Goal: Information Seeking & Learning: Learn about a topic

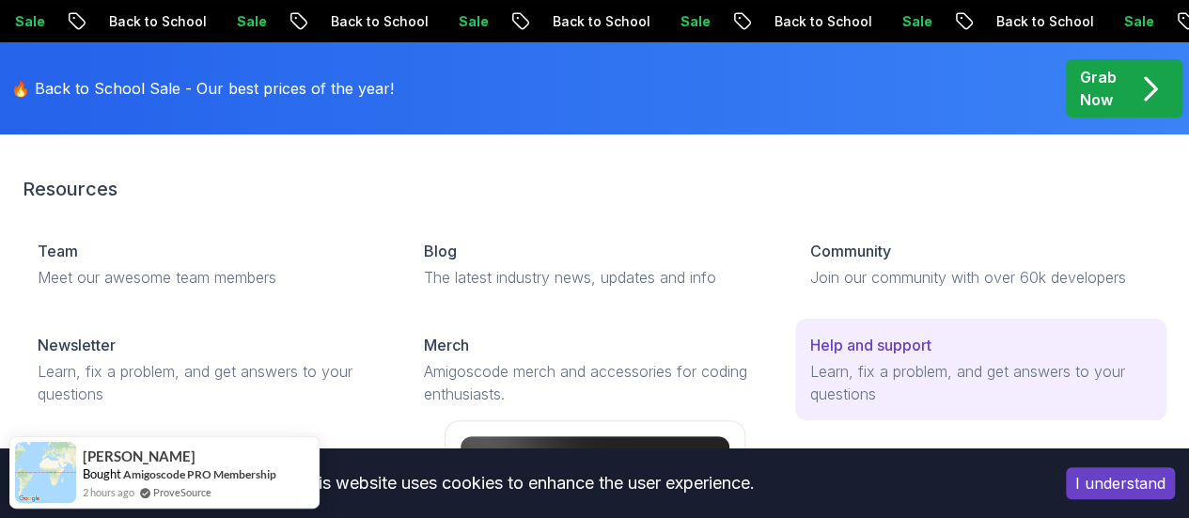
scroll to position [181, 0]
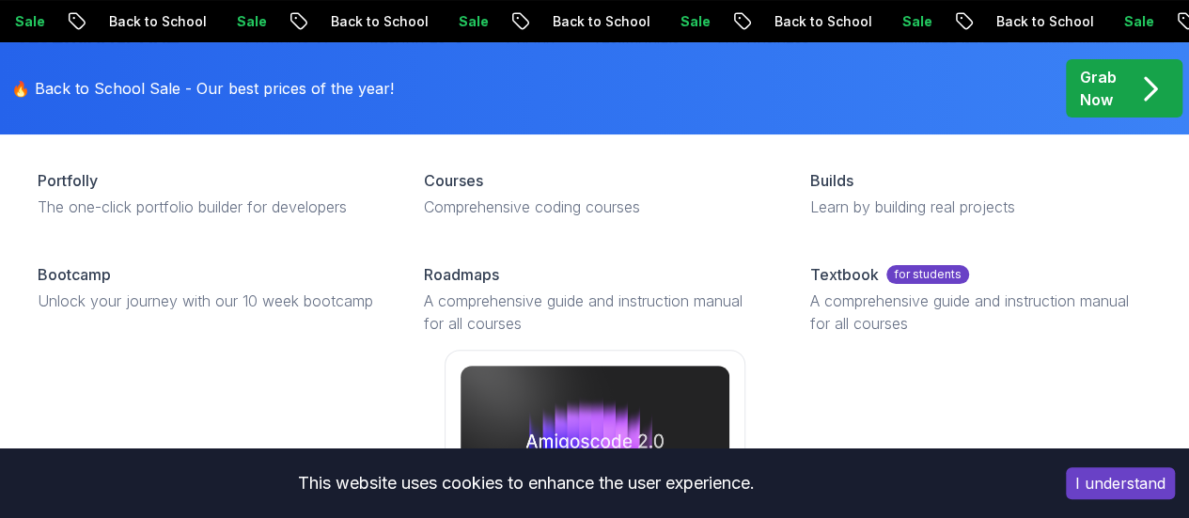
scroll to position [128, 0]
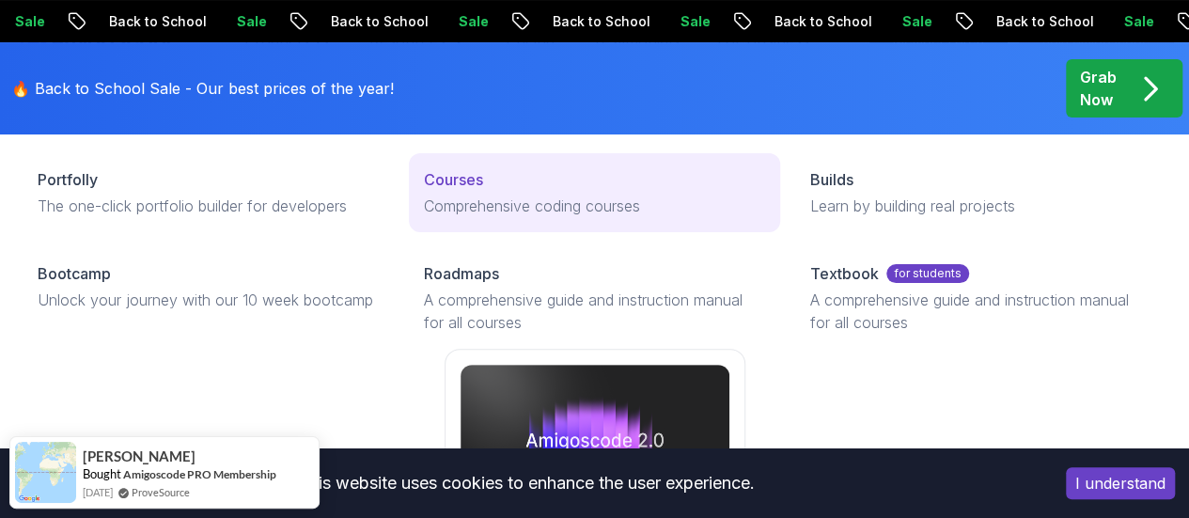
click at [424, 191] on p "Courses" at bounding box center [453, 179] width 59 height 23
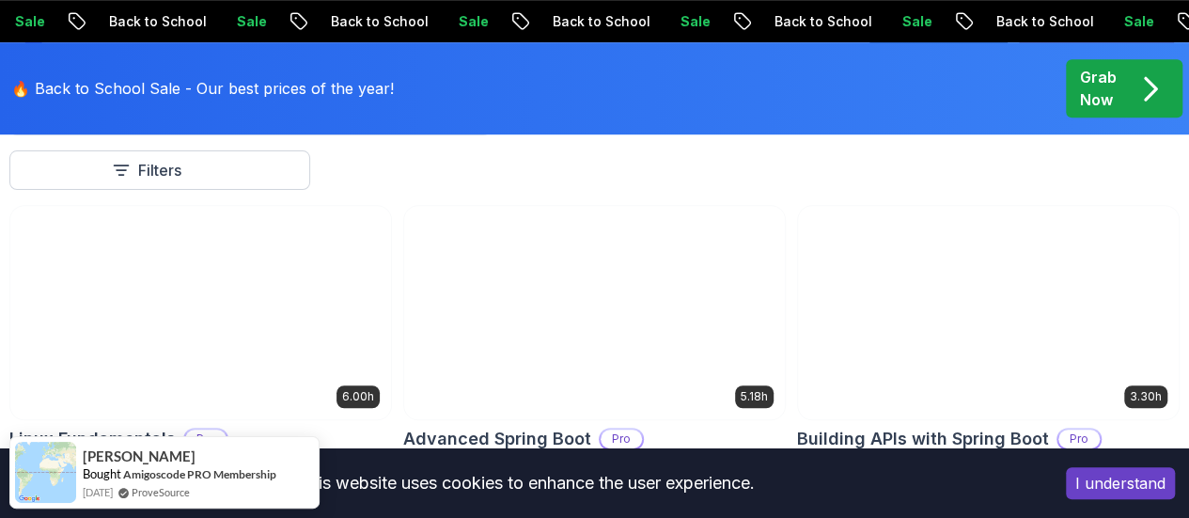
scroll to position [499, 0]
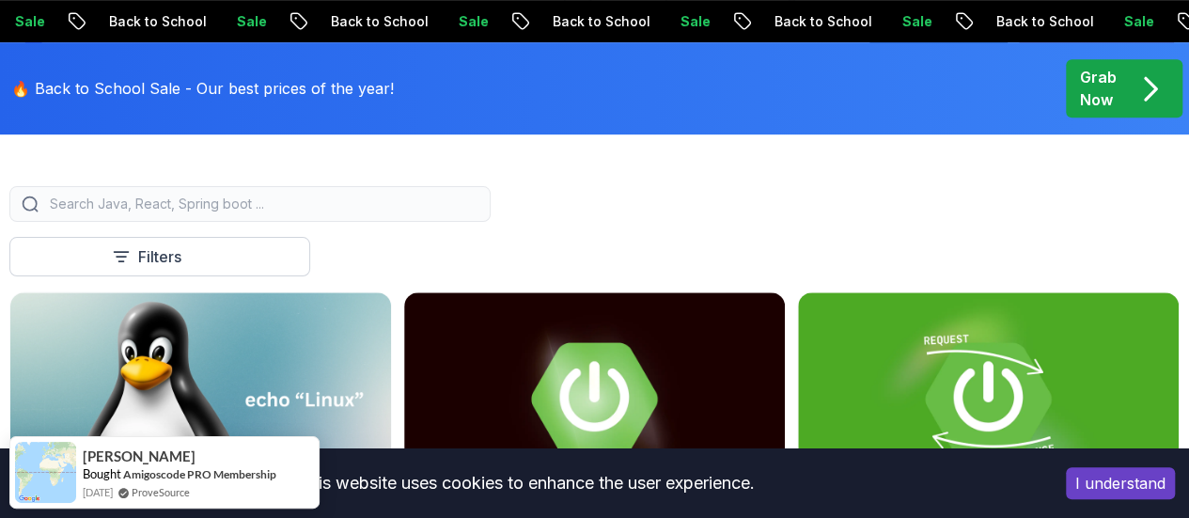
click at [403, 206] on div at bounding box center [249, 204] width 481 height 36
click at [414, 213] on input "search" at bounding box center [262, 204] width 433 height 19
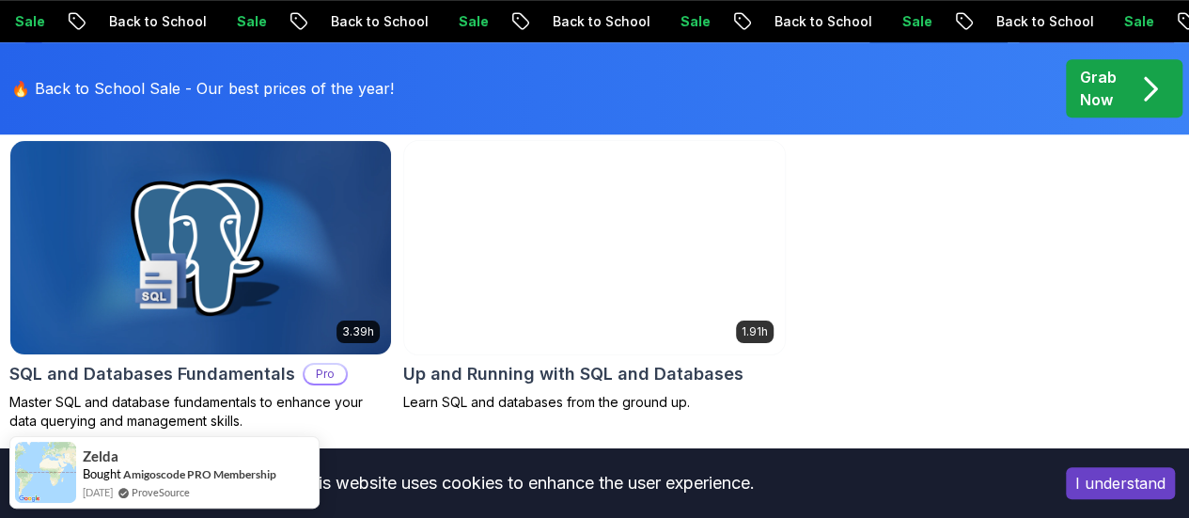
scroll to position [656, 0]
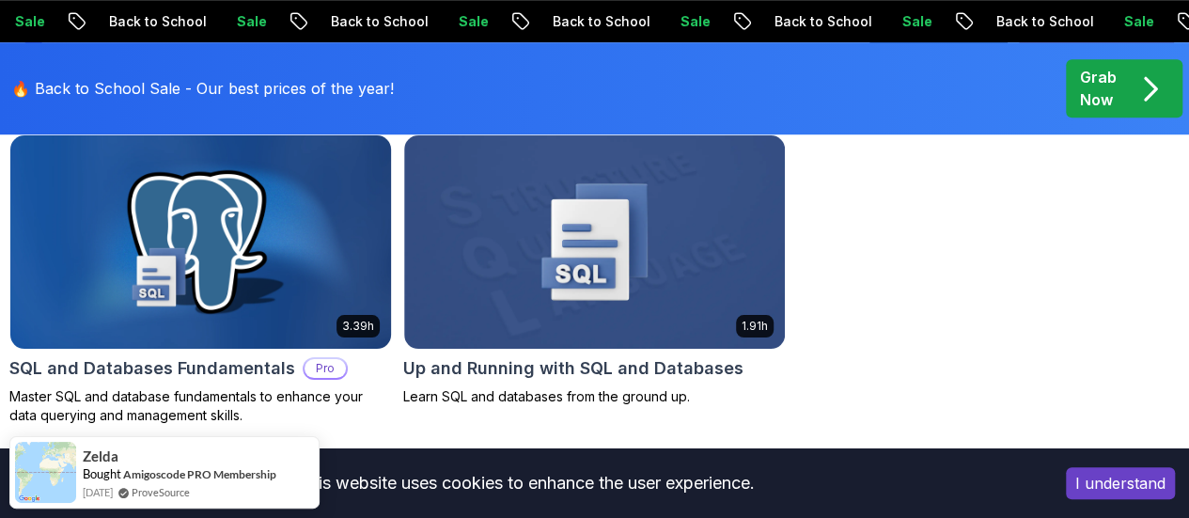
type input "SQL"
click at [401, 208] on img at bounding box center [201, 242] width 400 height 224
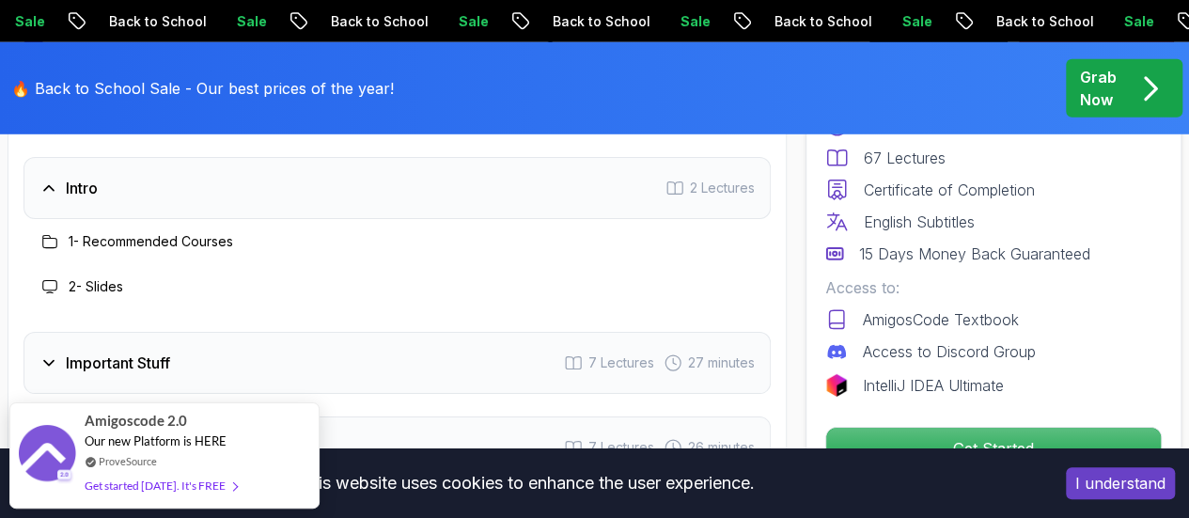
scroll to position [2715, 0]
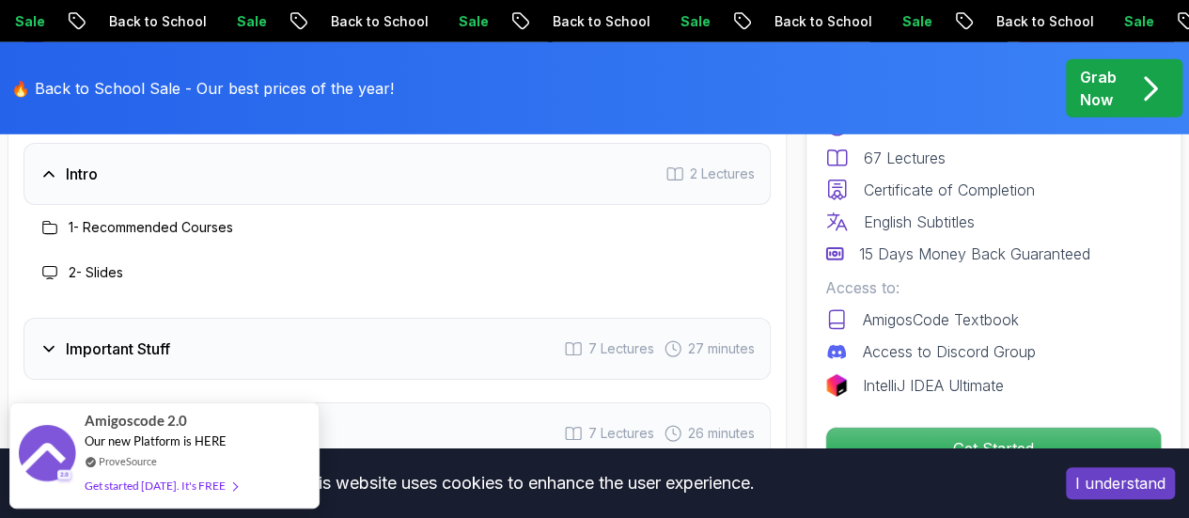
click at [591, 178] on div "Intro 2 Lectures" at bounding box center [398, 174] width 748 height 62
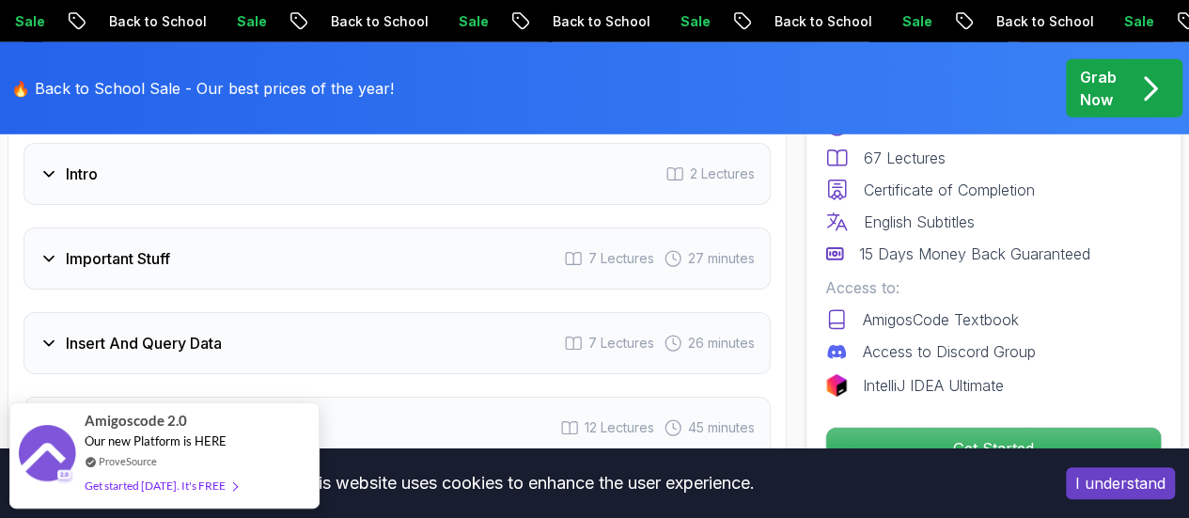
click at [481, 274] on div "Important Stuff 7 Lectures 27 minutes" at bounding box center [398, 259] width 748 height 62
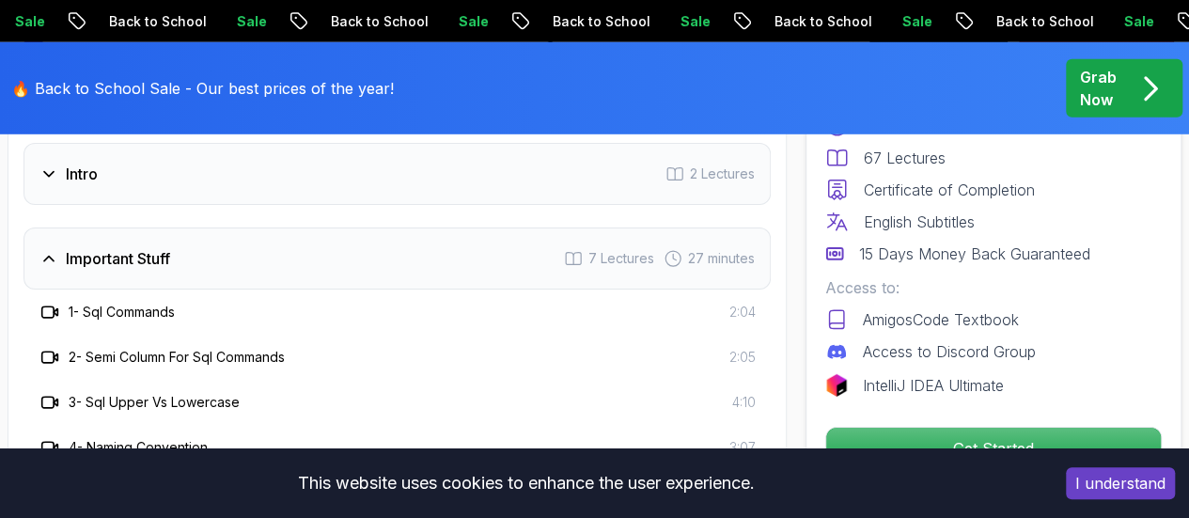
click at [481, 274] on div "Important Stuff 7 Lectures 27 minutes" at bounding box center [398, 259] width 748 height 62
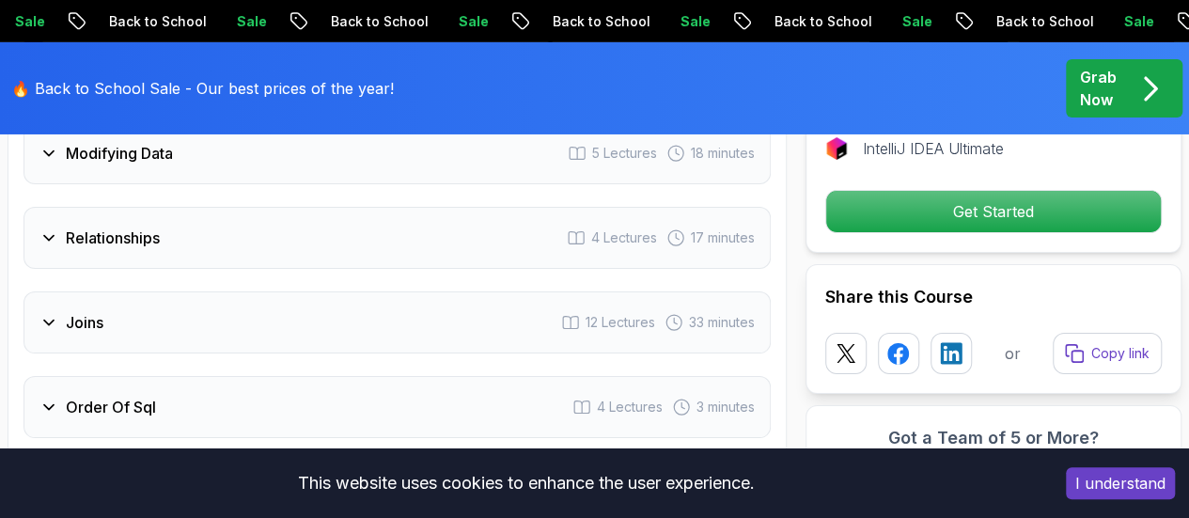
scroll to position [3248, 0]
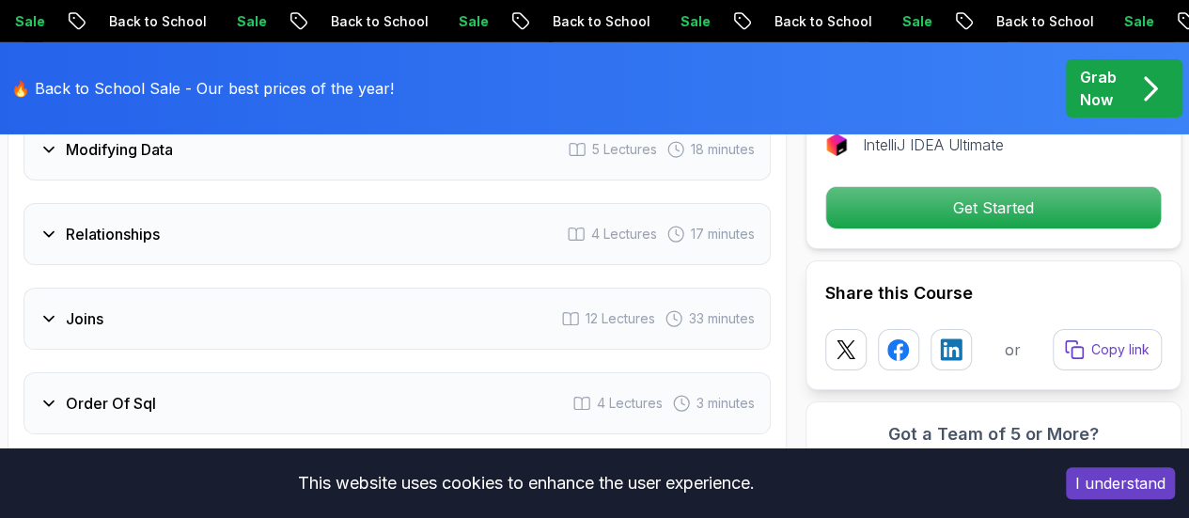
click at [366, 224] on div "Relationships 4 Lectures 17 minutes" at bounding box center [398, 234] width 748 height 62
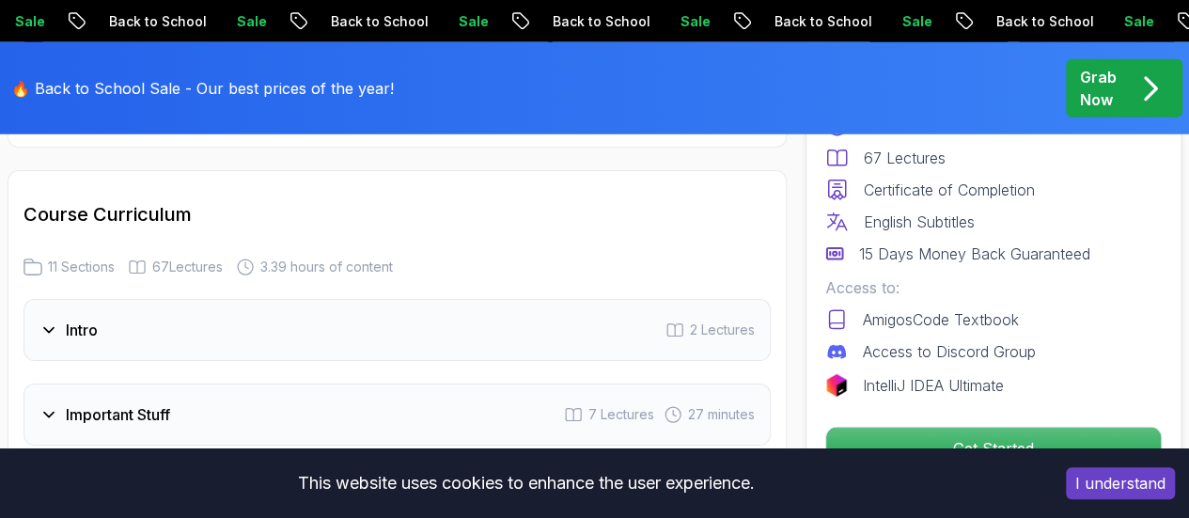
scroll to position [2605, 0]
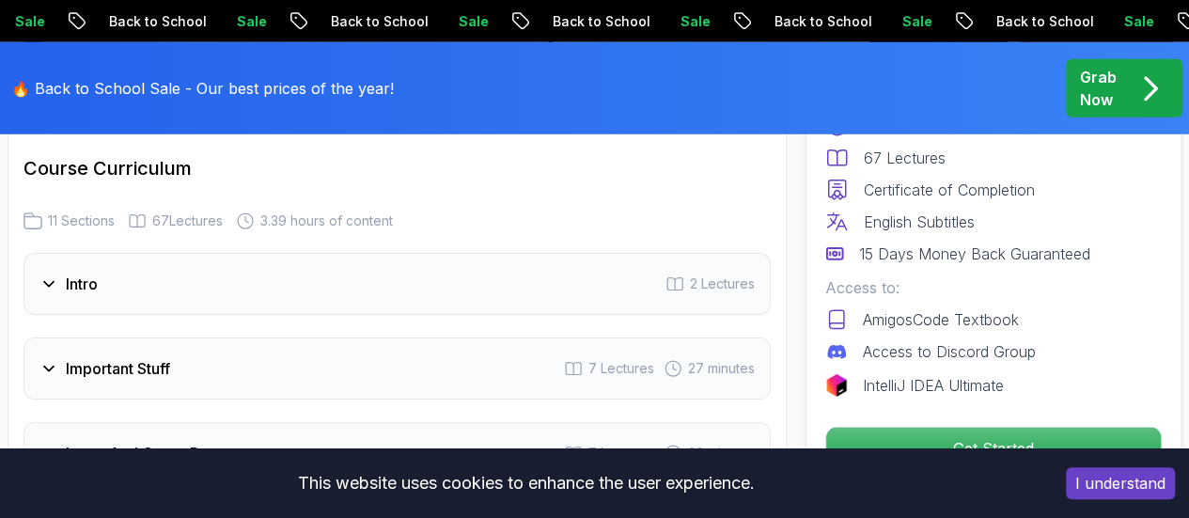
click at [351, 351] on div "Important Stuff 7 Lectures 27 minutes" at bounding box center [398, 369] width 748 height 62
click at [226, 366] on div "Important Stuff 7 Lectures 27 minutes" at bounding box center [398, 369] width 748 height 62
click at [210, 282] on div "Intro 2 Lectures" at bounding box center [398, 284] width 748 height 62
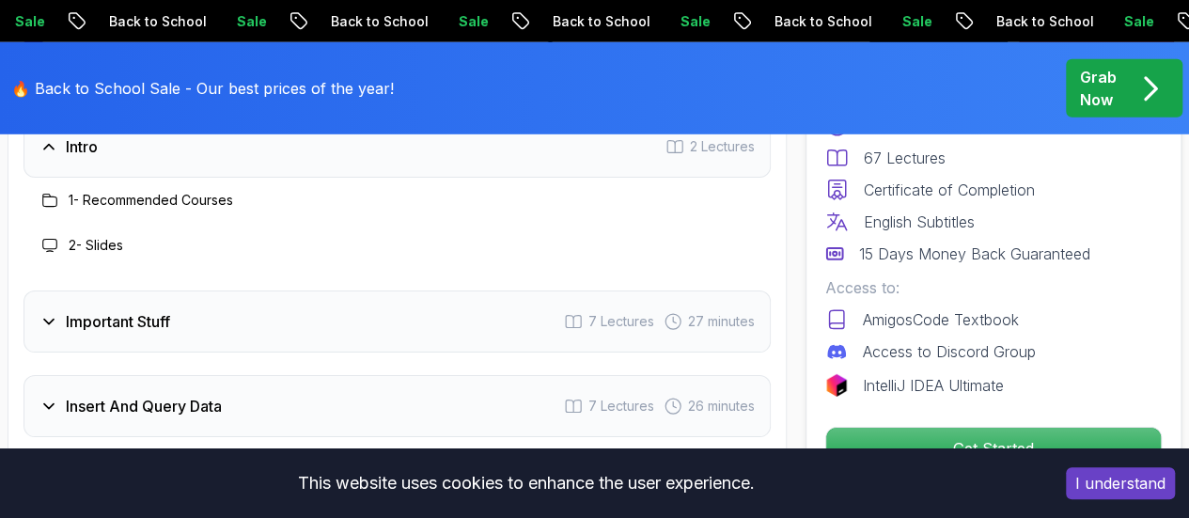
scroll to position [2745, 0]
click at [49, 195] on icon at bounding box center [49, 198] width 15 height 15
click at [152, 200] on h3 "1 - Recommended Courses" at bounding box center [151, 198] width 165 height 19
click at [51, 244] on icon at bounding box center [49, 243] width 15 height 15
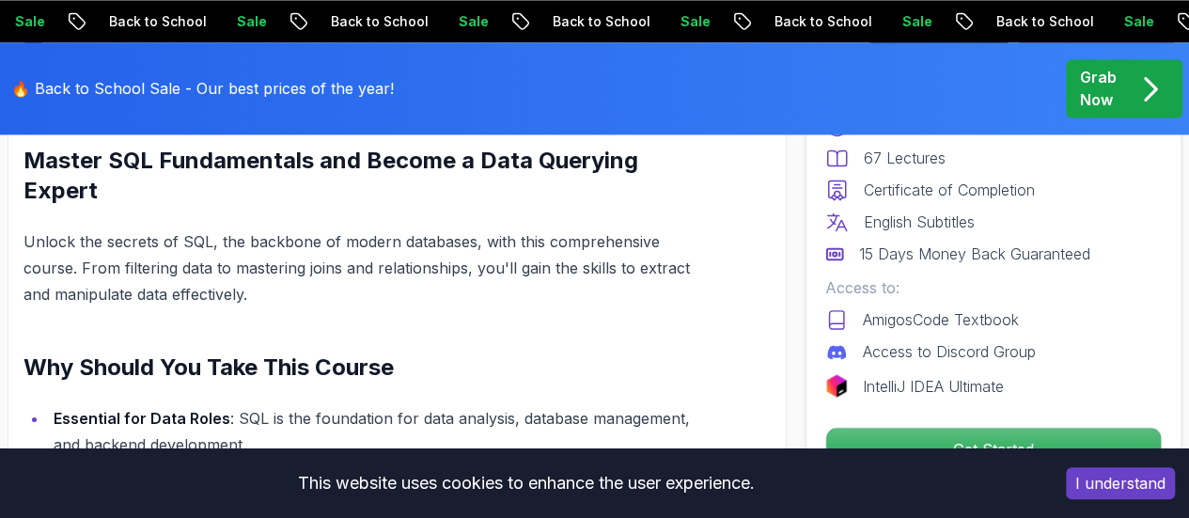
scroll to position [1402, 0]
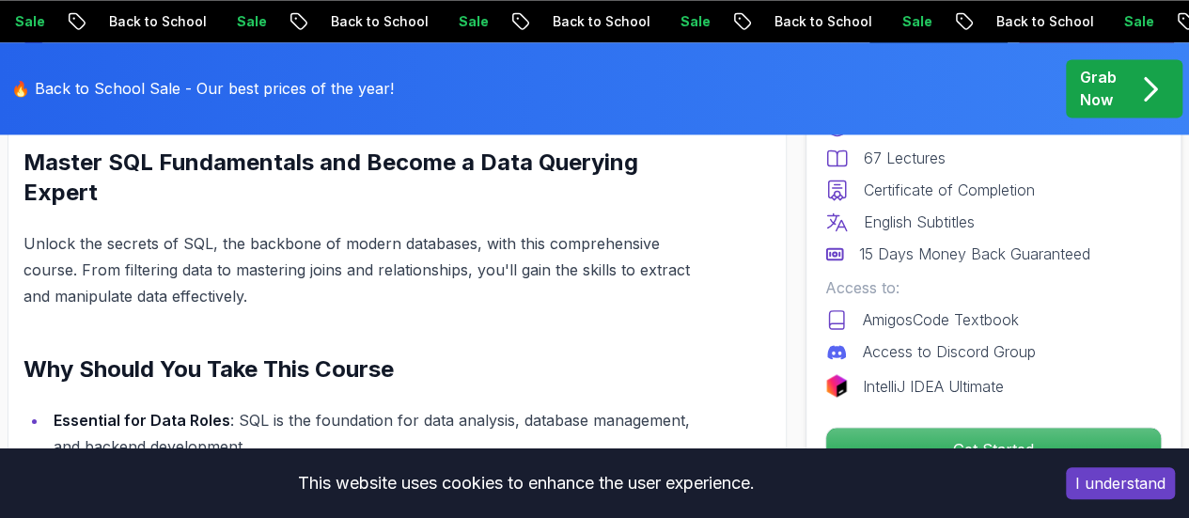
click at [1120, 479] on button "I understand" at bounding box center [1120, 483] width 109 height 32
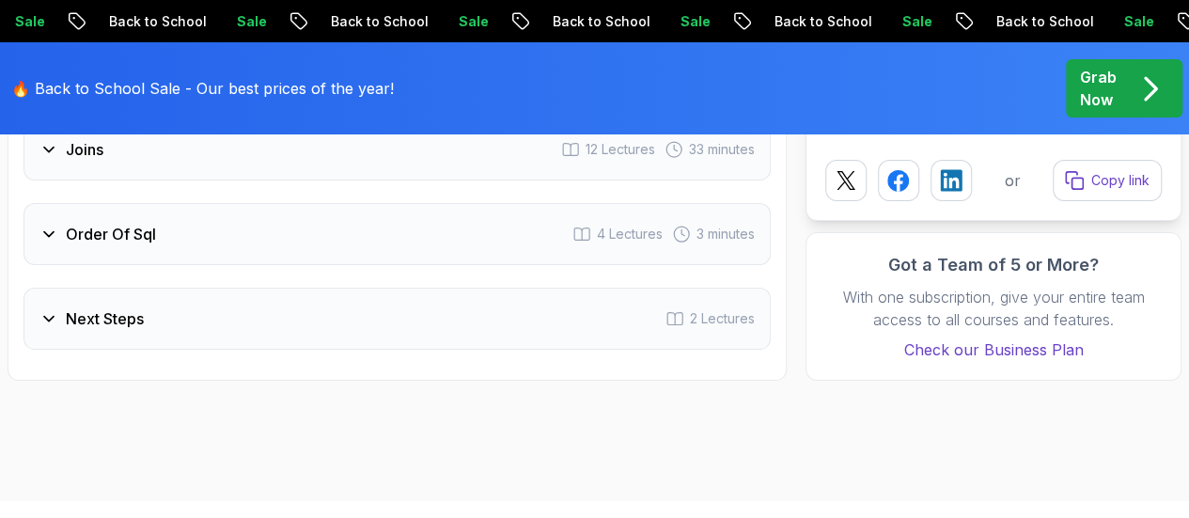
scroll to position [3508, 0]
click at [543, 318] on div "Next Steps 2 Lectures" at bounding box center [398, 318] width 748 height 62
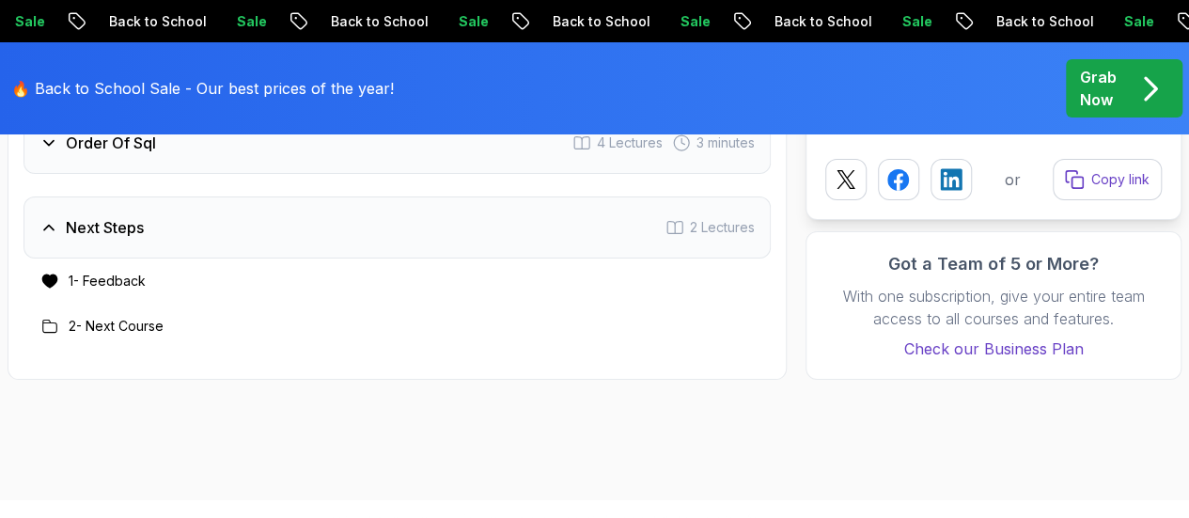
scroll to position [3418, 0]
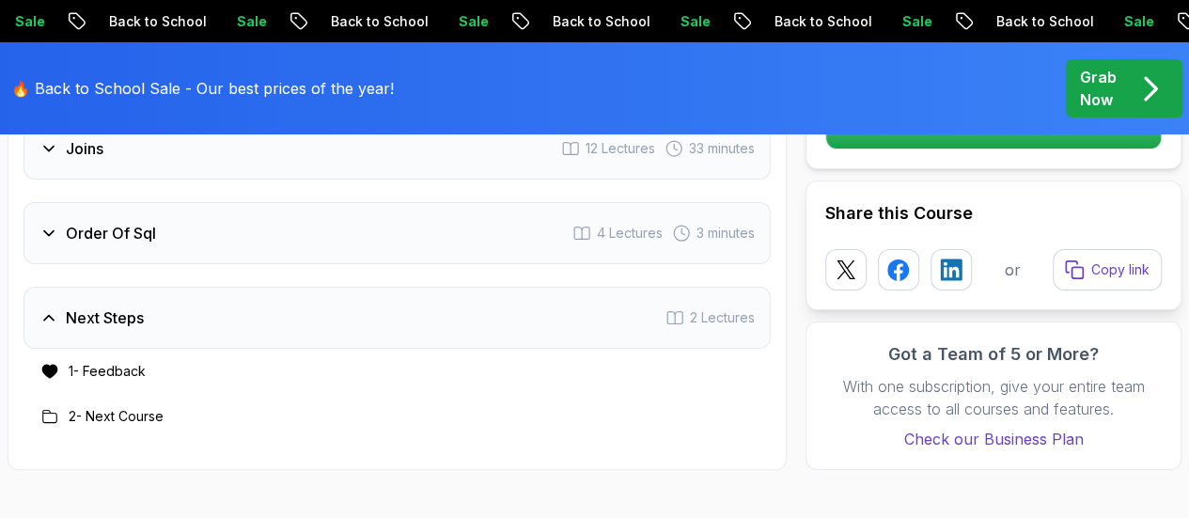
click at [137, 227] on h3 "Order Of Sql" at bounding box center [111, 233] width 90 height 23
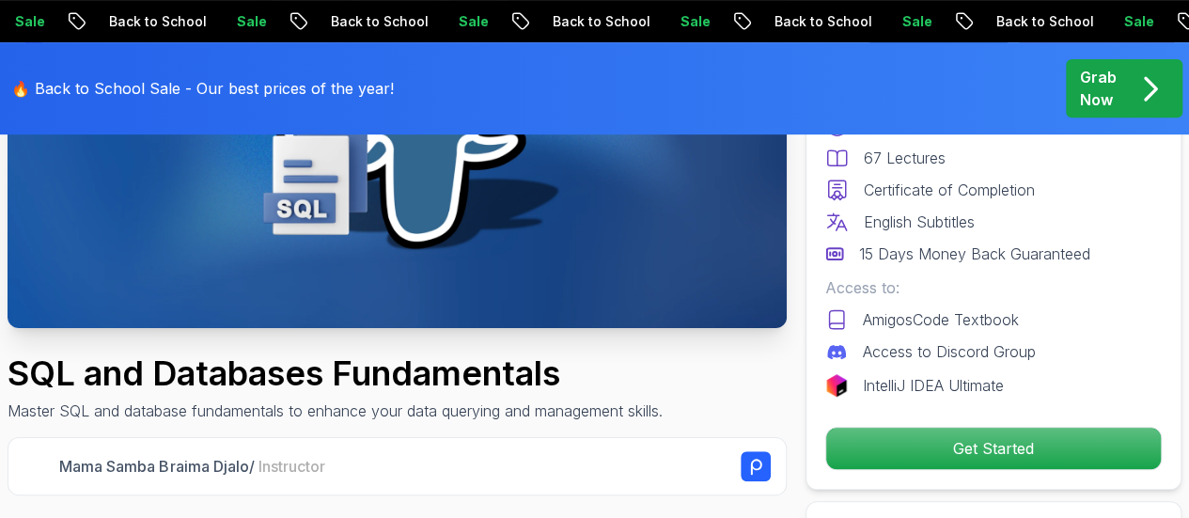
scroll to position [364, 0]
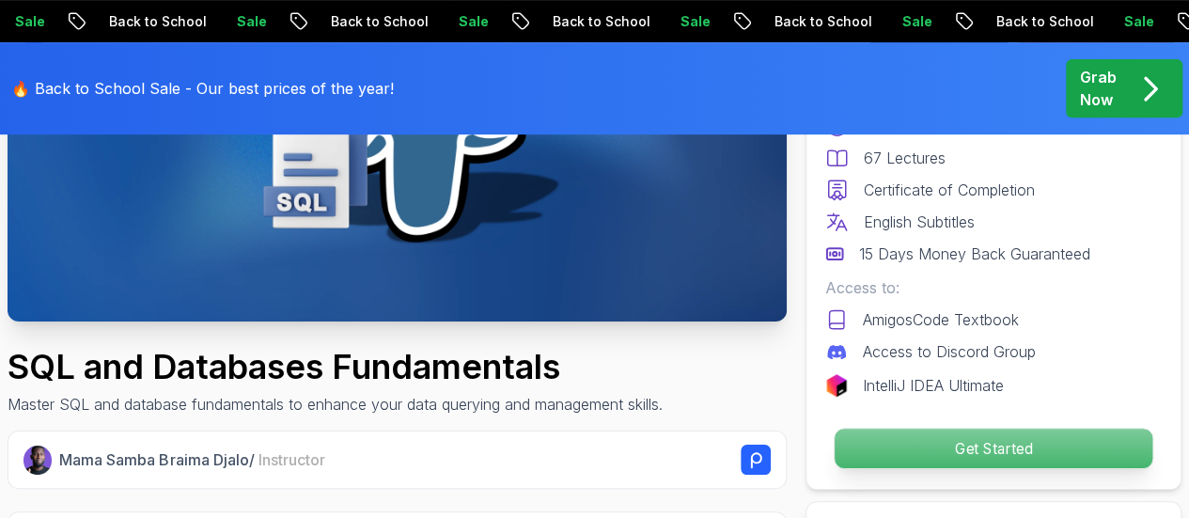
click at [940, 439] on p "Get Started" at bounding box center [994, 448] width 318 height 39
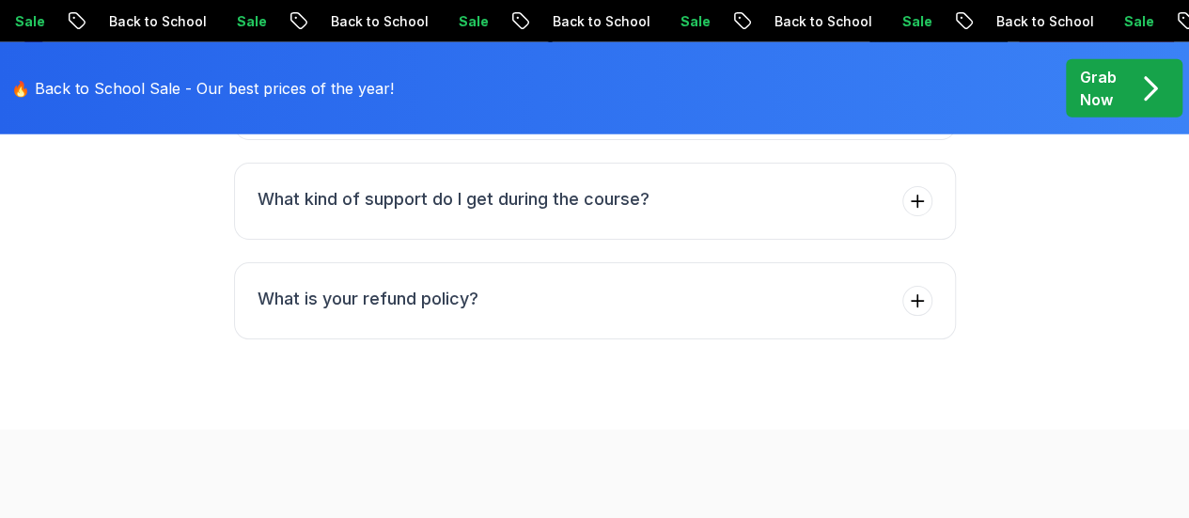
scroll to position [6050, 0]
